Goal: Task Accomplishment & Management: Manage account settings

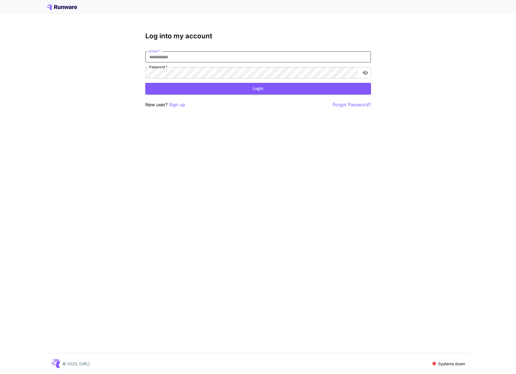
click at [208, 56] on input "Email   *" at bounding box center [258, 56] width 226 height 11
click at [172, 104] on p "Sign up" at bounding box center [177, 104] width 16 height 7
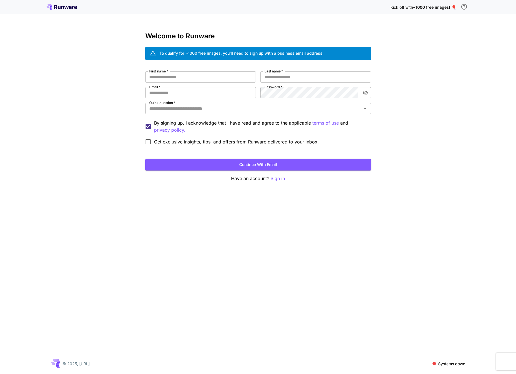
click at [179, 83] on div "First name   * First name   * Last name   * Last name   * Email   * Email   * P…" at bounding box center [258, 109] width 226 height 76
click at [180, 79] on input "First name   *" at bounding box center [200, 76] width 111 height 11
type input "*"
type input "****"
type input "*******"
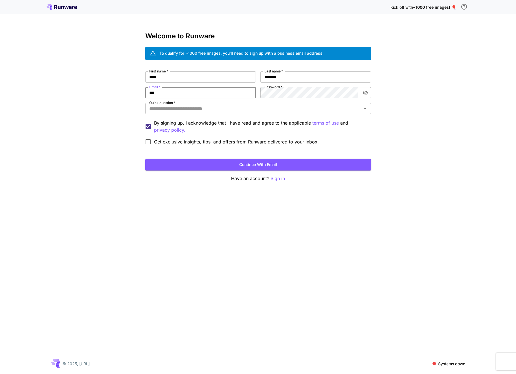
type input "**********"
click at [258, 112] on input "Quick question   *" at bounding box center [253, 109] width 213 height 8
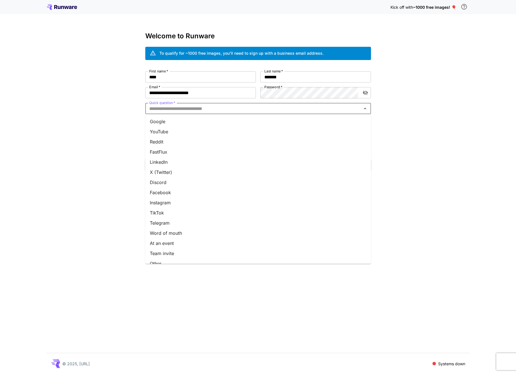
click at [179, 125] on li "Google" at bounding box center [258, 121] width 226 height 10
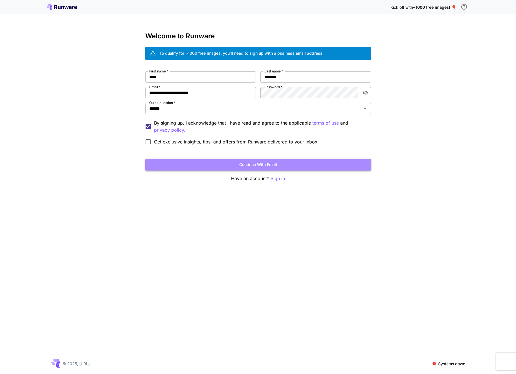
click at [281, 162] on button "Continue with email" at bounding box center [258, 165] width 226 height 12
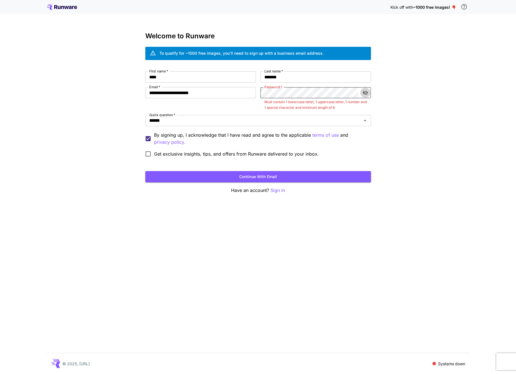
click at [364, 95] on icon "toggle password visibility" at bounding box center [365, 93] width 6 height 6
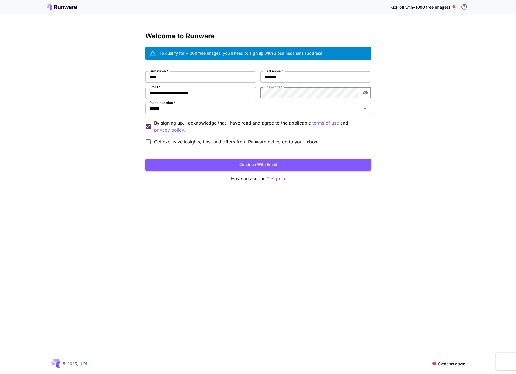
click at [303, 161] on button "Continue with email" at bounding box center [258, 165] width 226 height 12
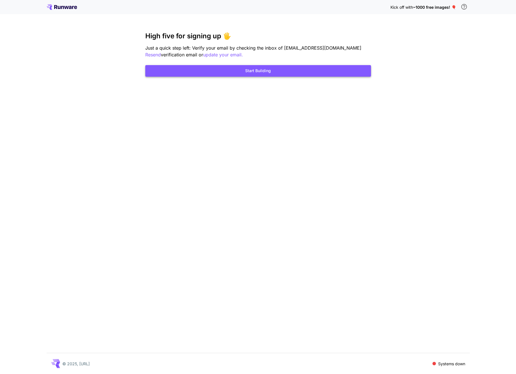
click at [299, 68] on button "Start Building" at bounding box center [258, 71] width 226 height 12
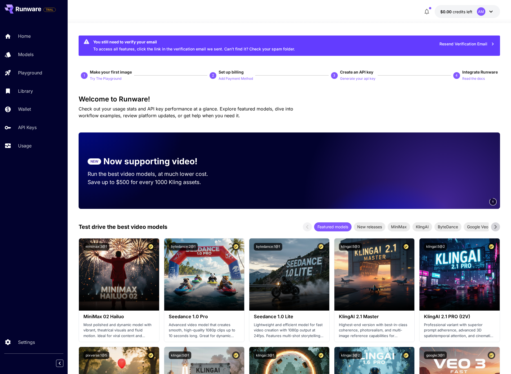
click at [118, 106] on span "Check out your usage stats and API key performance at a glance. Explore feature…" at bounding box center [186, 112] width 215 height 12
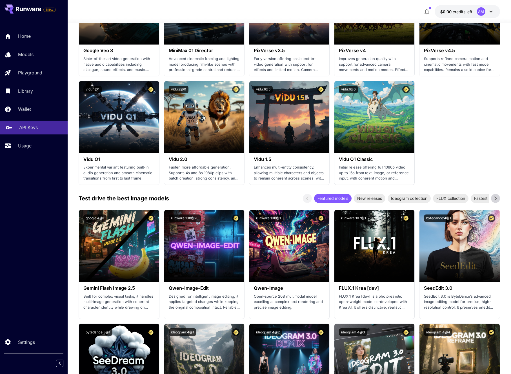
scroll to position [524, 0]
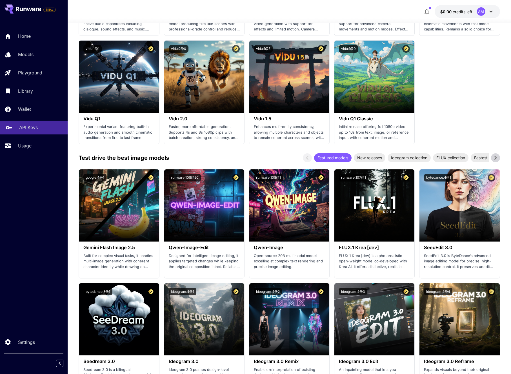
click at [22, 129] on p "API Keys" at bounding box center [28, 127] width 19 height 7
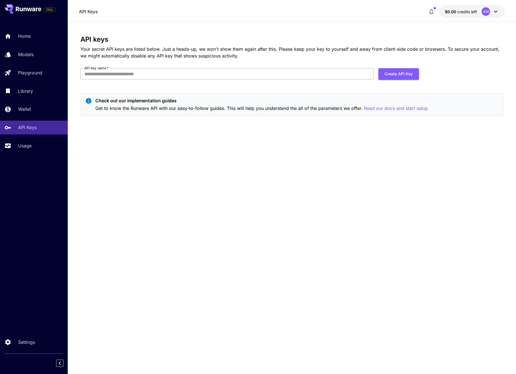
click at [146, 74] on input "API key name   *" at bounding box center [226, 73] width 293 height 11
click at [164, 139] on div "API keys Your secret API keys are listed below. Just a heads-up, we won't show …" at bounding box center [291, 199] width 423 height 326
click at [139, 78] on input "API key name   *" at bounding box center [226, 73] width 293 height 11
click at [140, 77] on input "API key name   *" at bounding box center [226, 73] width 293 height 11
type input "*"
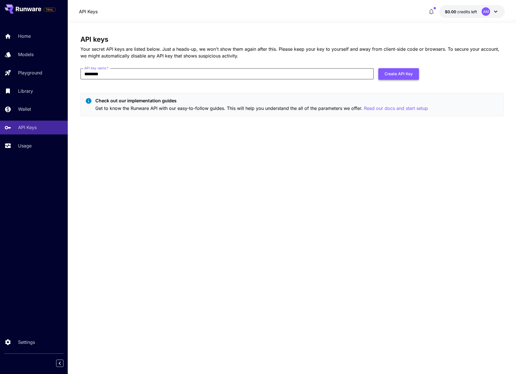
type input "********"
click at [396, 78] on button "Create API Key" at bounding box center [398, 74] width 41 height 12
click at [253, 78] on input "********" at bounding box center [226, 73] width 293 height 11
click at [406, 78] on button "Create API Key" at bounding box center [398, 74] width 41 height 12
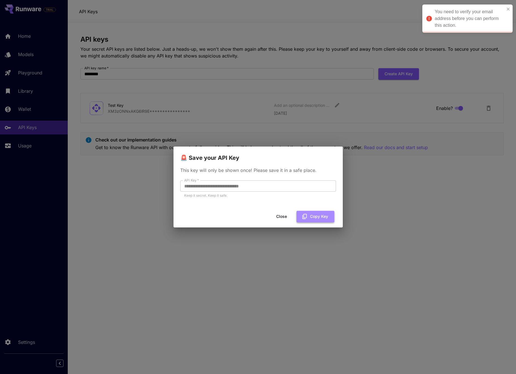
click at [316, 215] on button "Copy Key" at bounding box center [315, 217] width 38 height 12
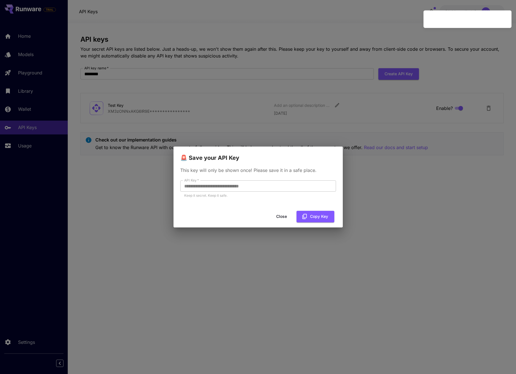
click at [284, 215] on button "Close" at bounding box center [281, 217] width 25 height 12
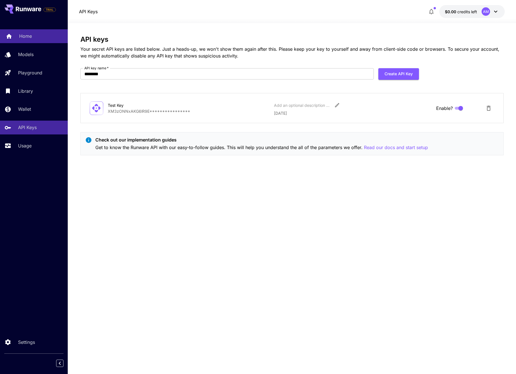
click at [24, 39] on p "Home" at bounding box center [25, 36] width 13 height 7
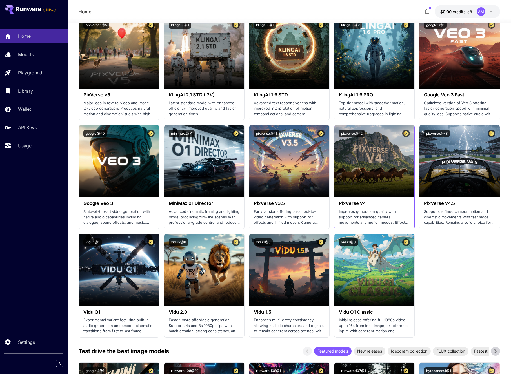
scroll to position [284, 0]
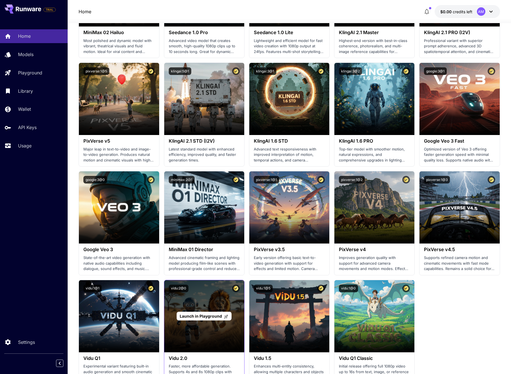
click at [192, 317] on span "Launch in Playground" at bounding box center [201, 316] width 42 height 5
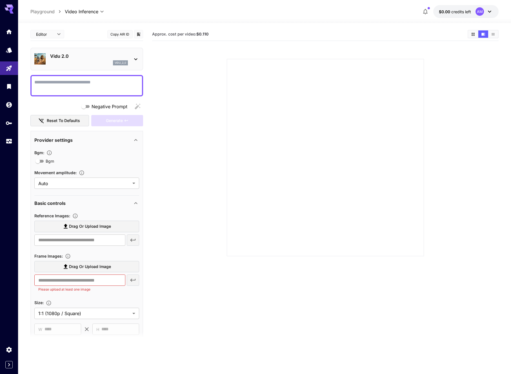
click at [109, 91] on textarea "Negative Prompt" at bounding box center [86, 86] width 105 height 14
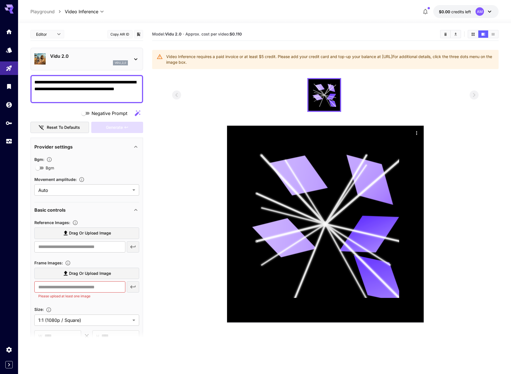
type textarea "**********"
click at [495, 8] on button "$0.00 credits left AM" at bounding box center [466, 11] width 65 height 13
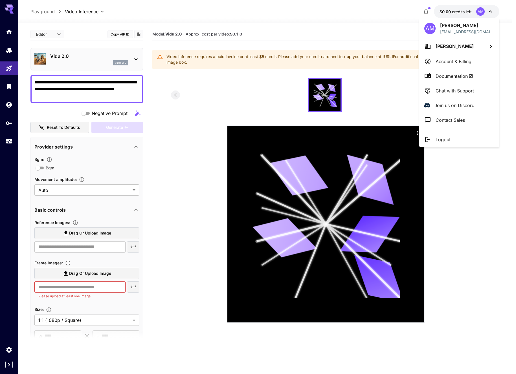
click at [447, 139] on p "Logout" at bounding box center [442, 139] width 15 height 7
